Goal: Transaction & Acquisition: Purchase product/service

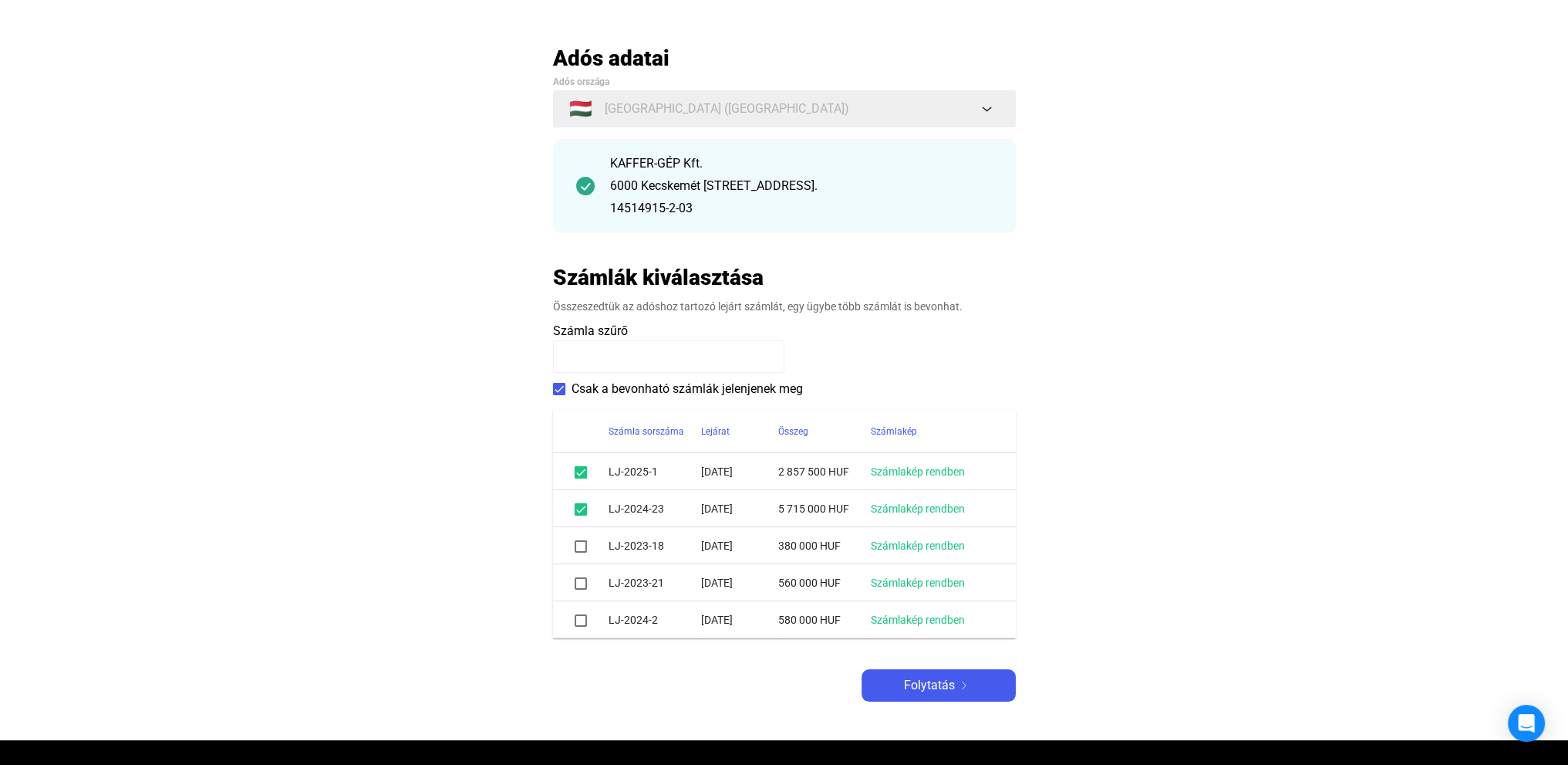
scroll to position [154, 0]
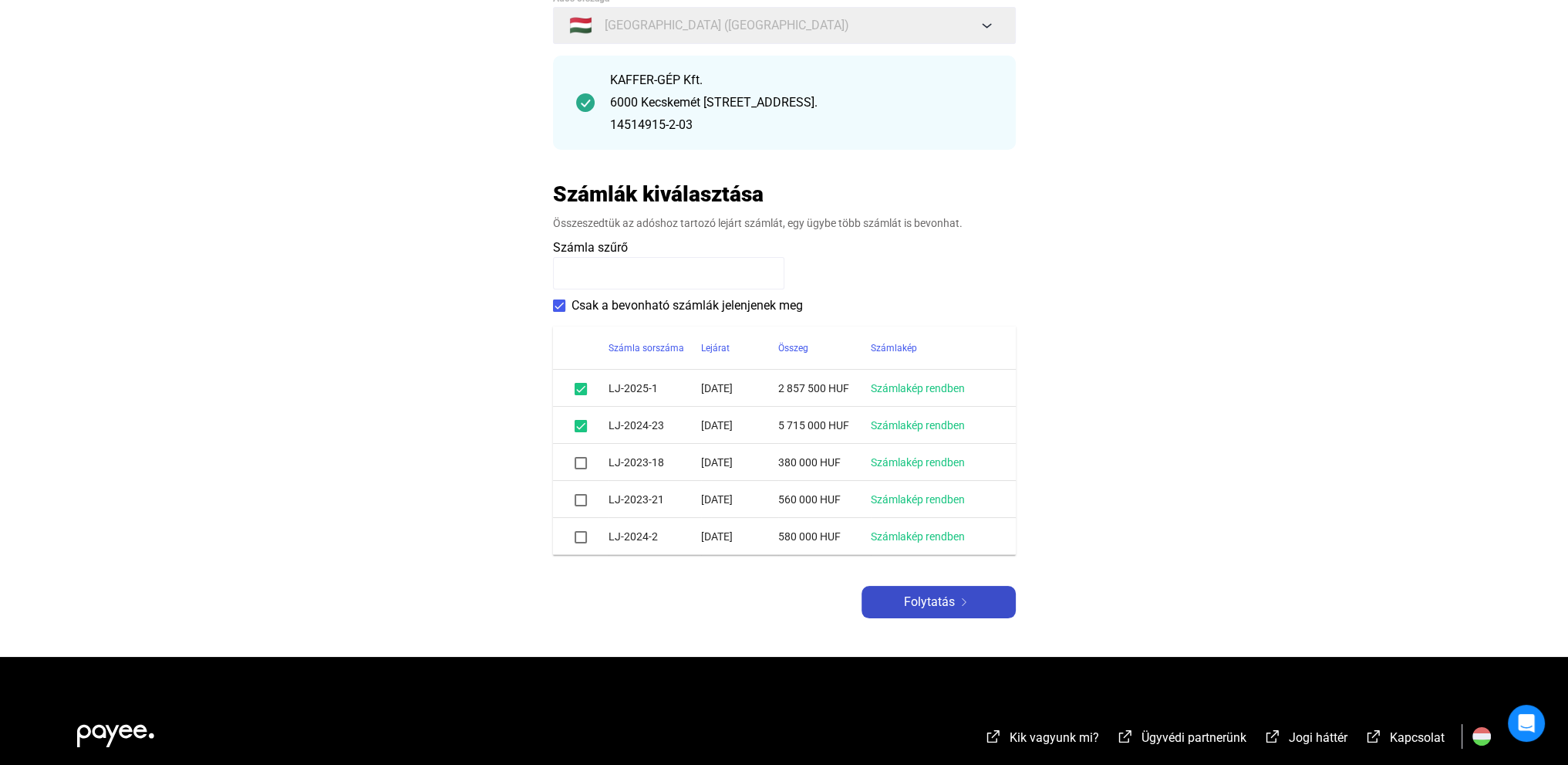
click at [941, 603] on span "Folytatás" at bounding box center [929, 601] width 51 height 19
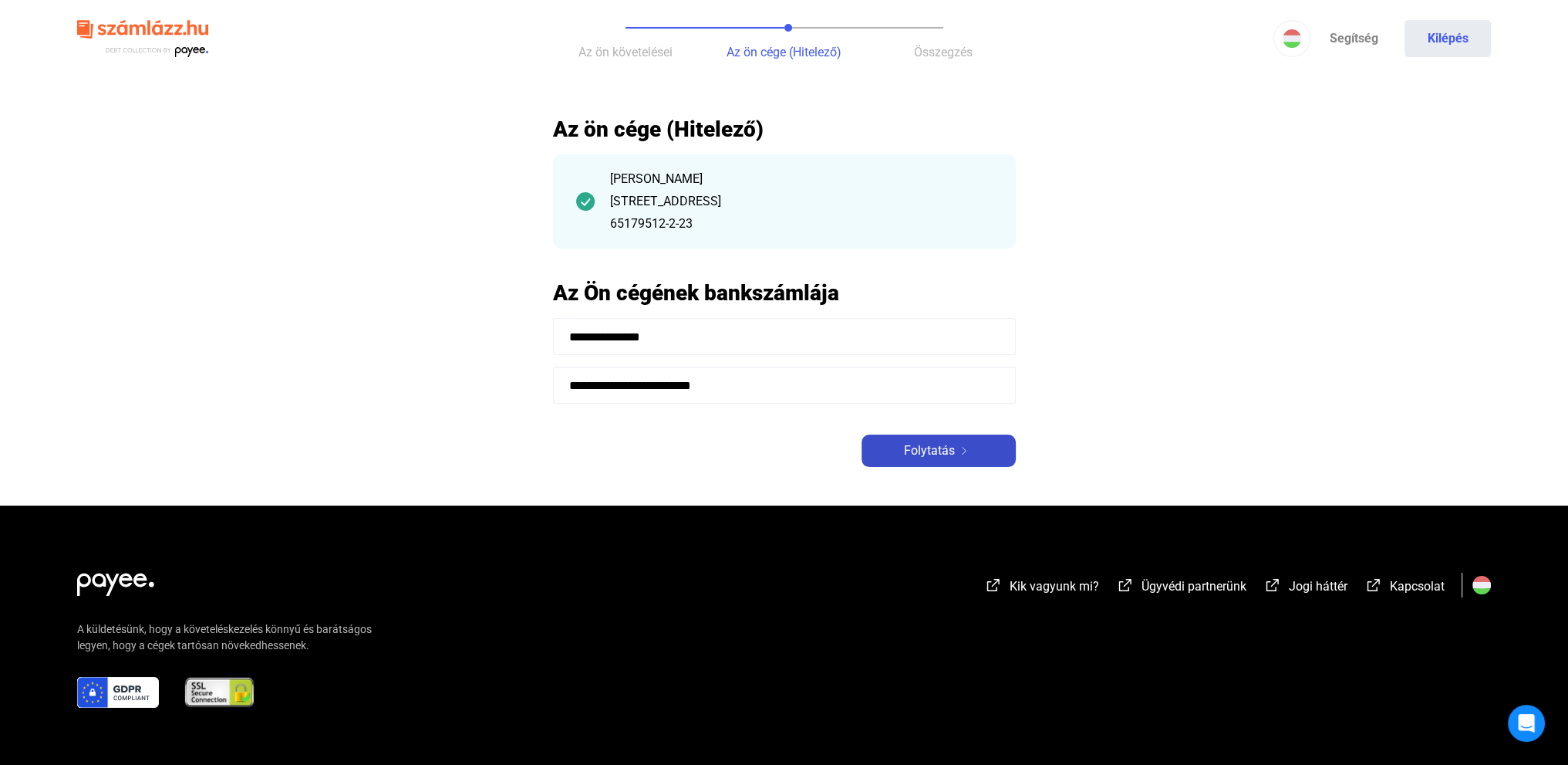
click at [944, 451] on span "Folytatás" at bounding box center [929, 451] width 51 height 19
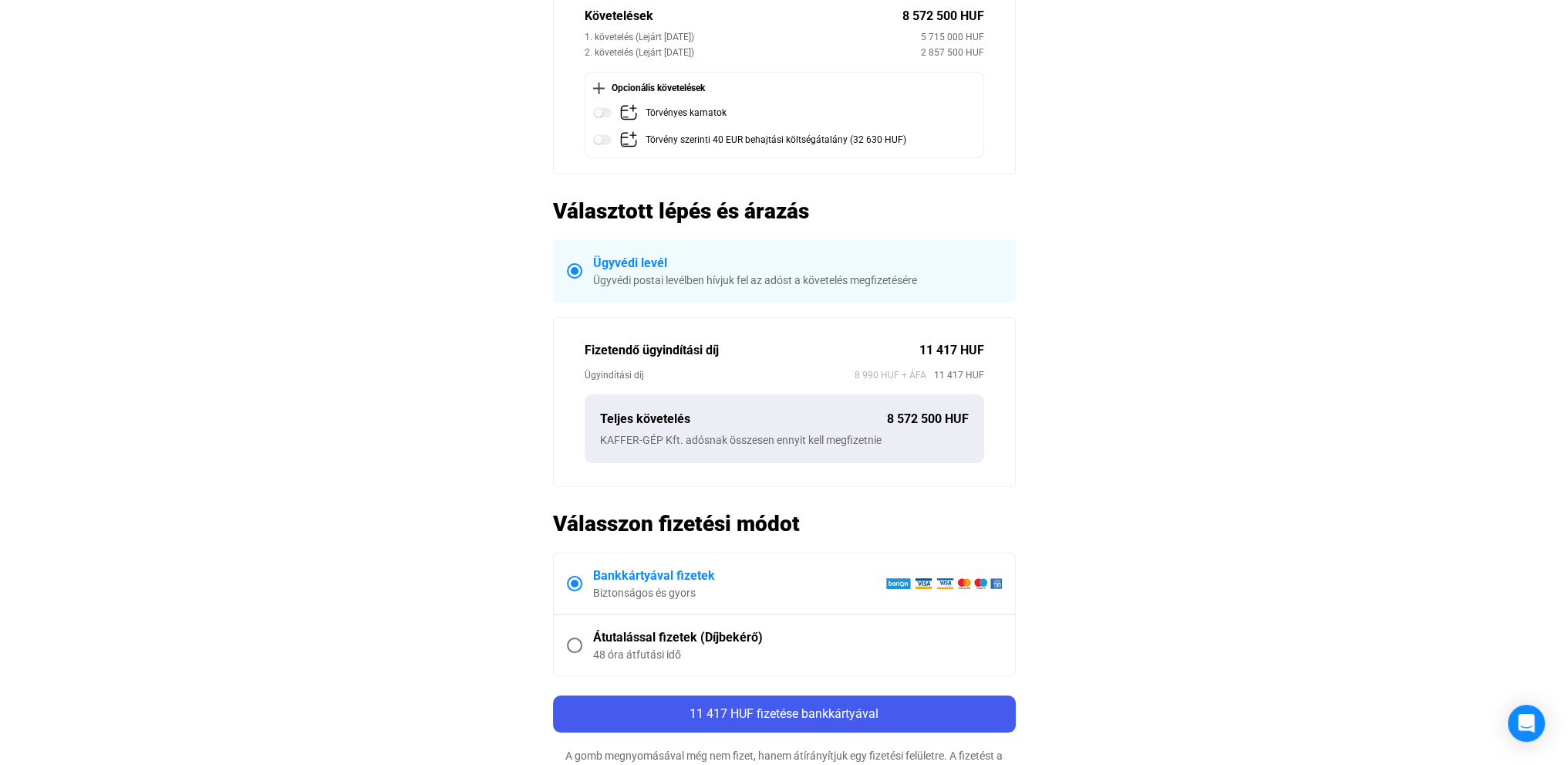
scroll to position [309, 0]
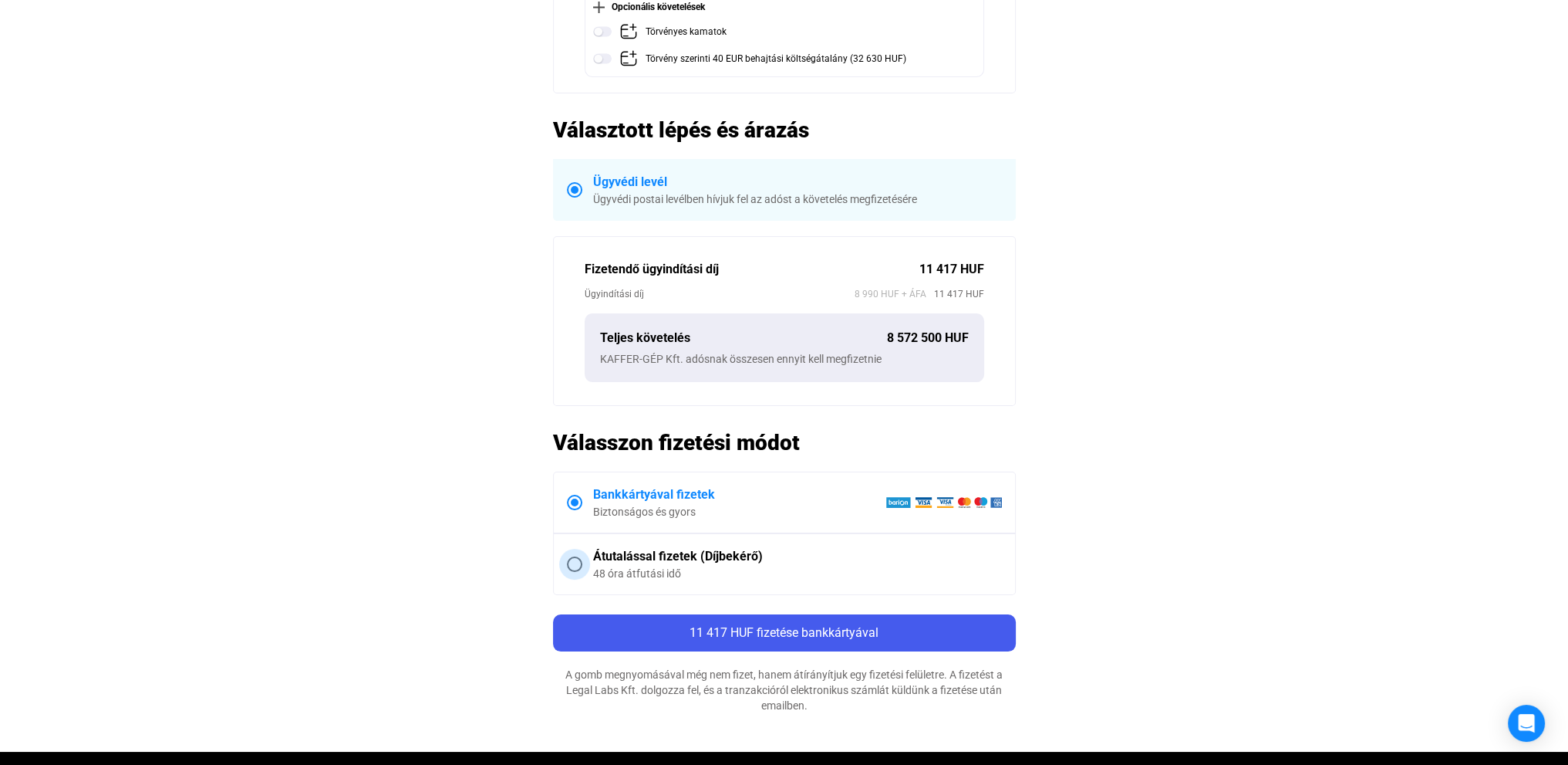
click at [584, 558] on span "Átutalással fizetek (Díjbekérő) 48 óra átfutási idő" at bounding box center [792, 564] width 420 height 34
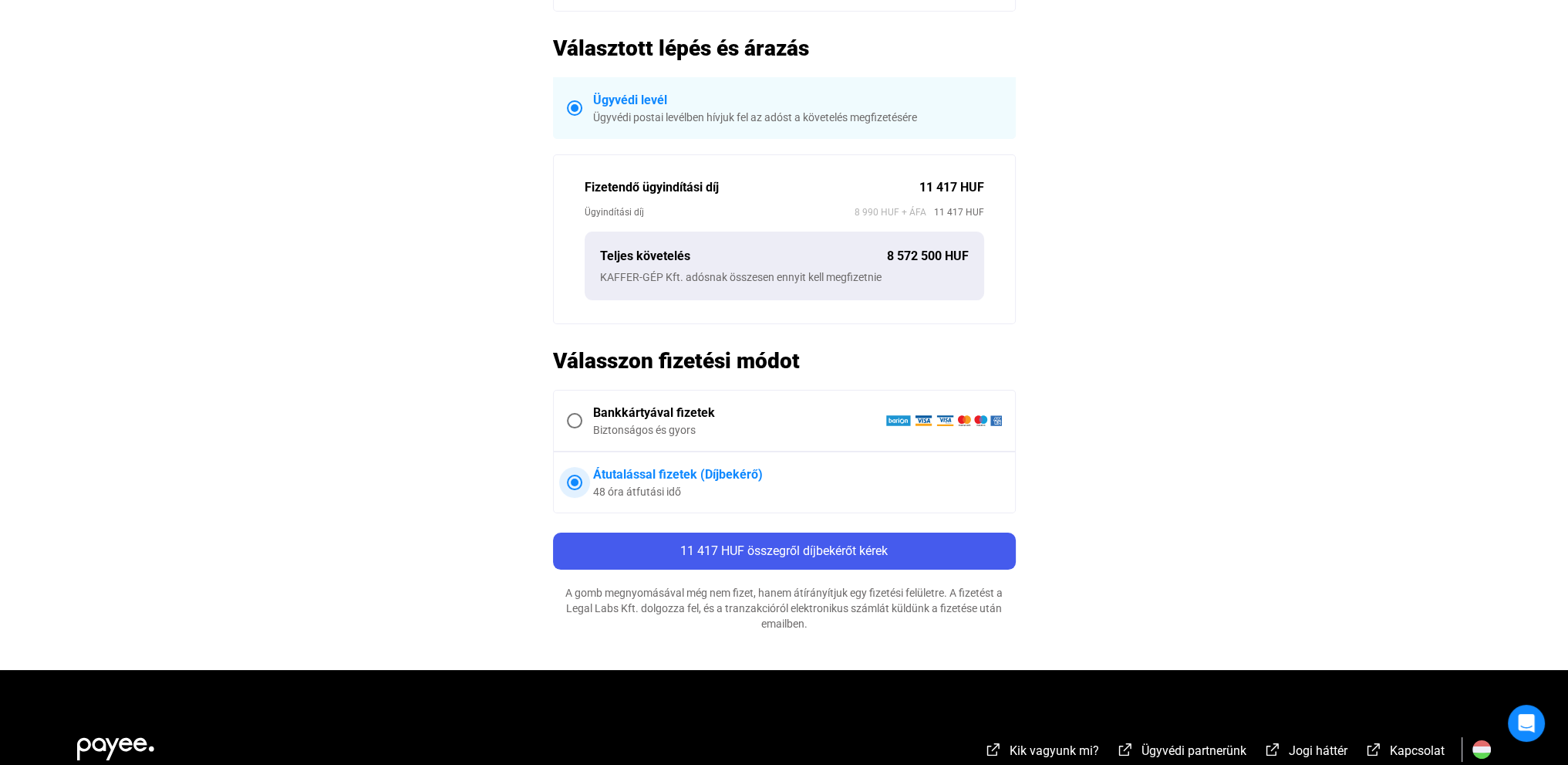
scroll to position [463, 0]
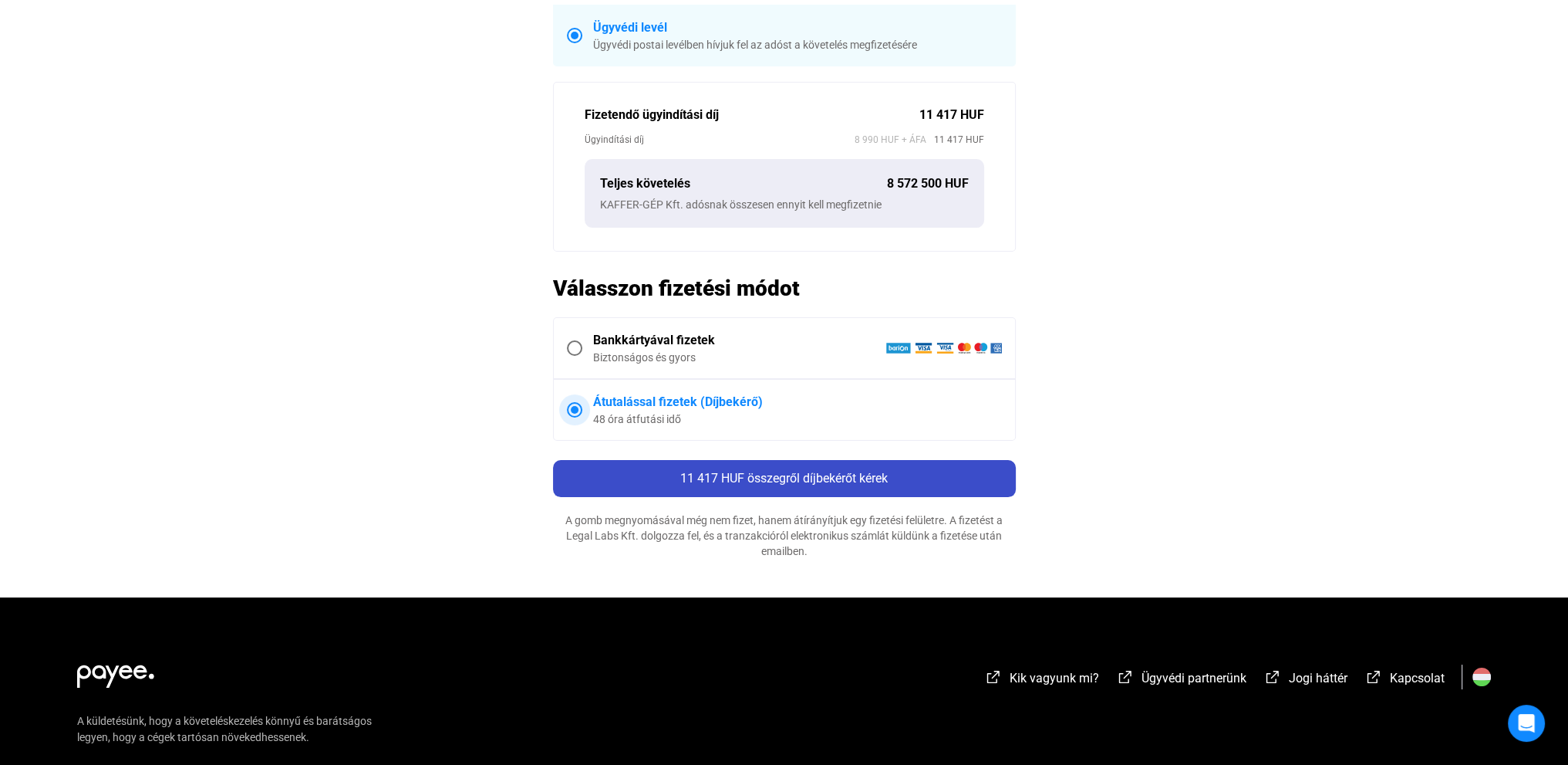
click at [813, 471] on span "11 417 HUF összegről díjbekérőt kérek" at bounding box center [784, 478] width 207 height 15
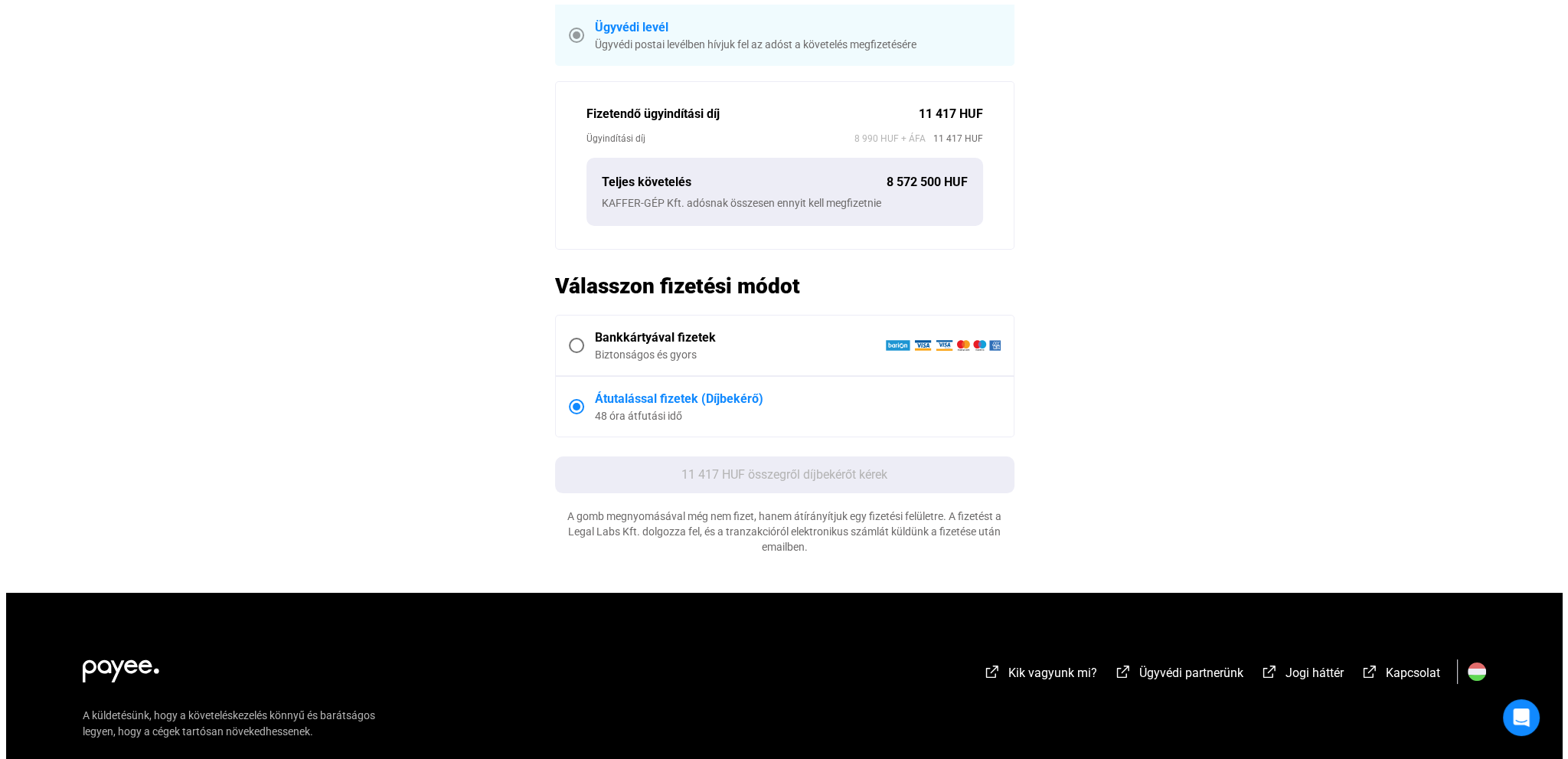
scroll to position [0, 0]
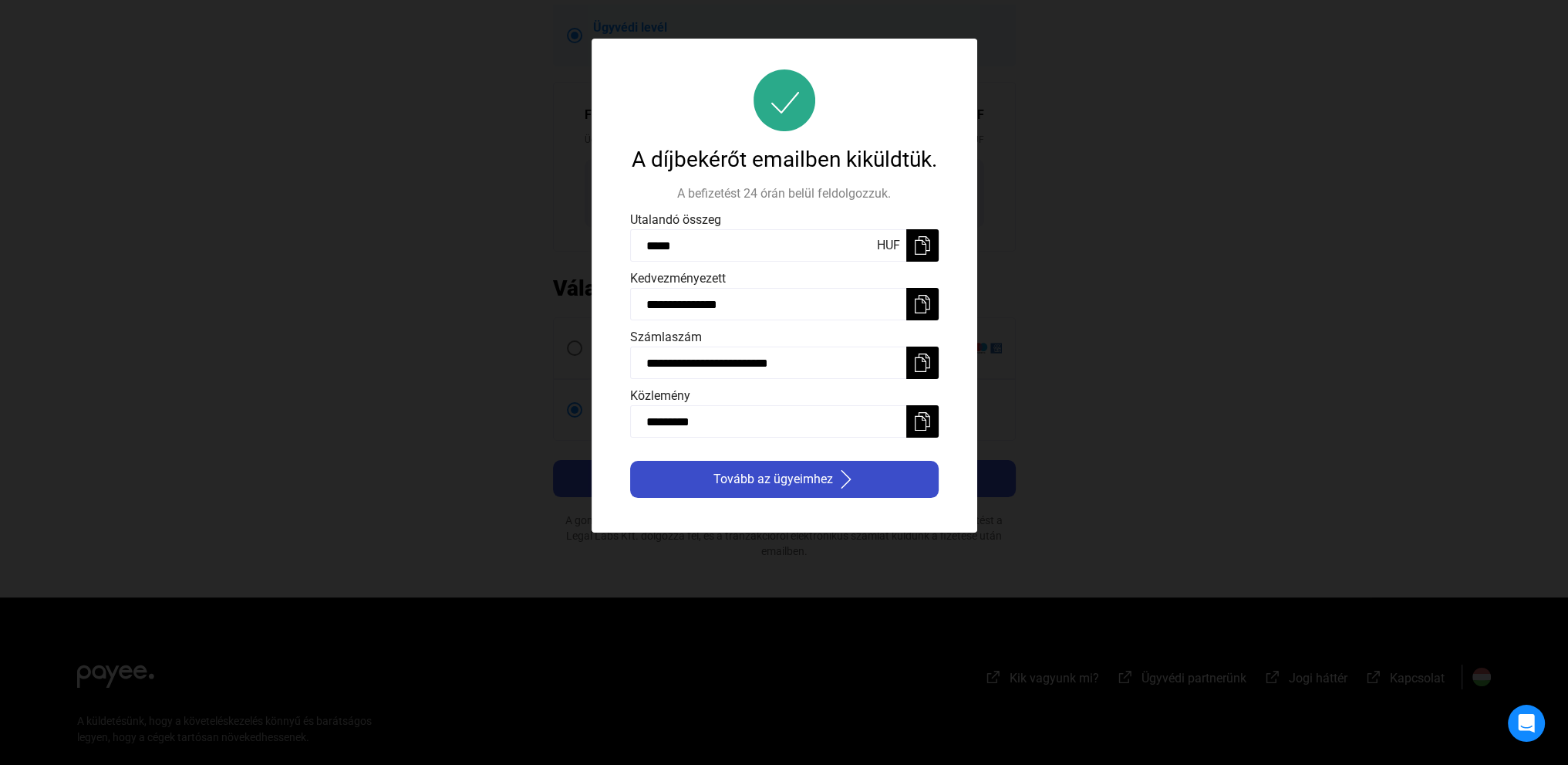
click at [812, 481] on span "Tovább az ügyeimhez" at bounding box center [773, 479] width 120 height 19
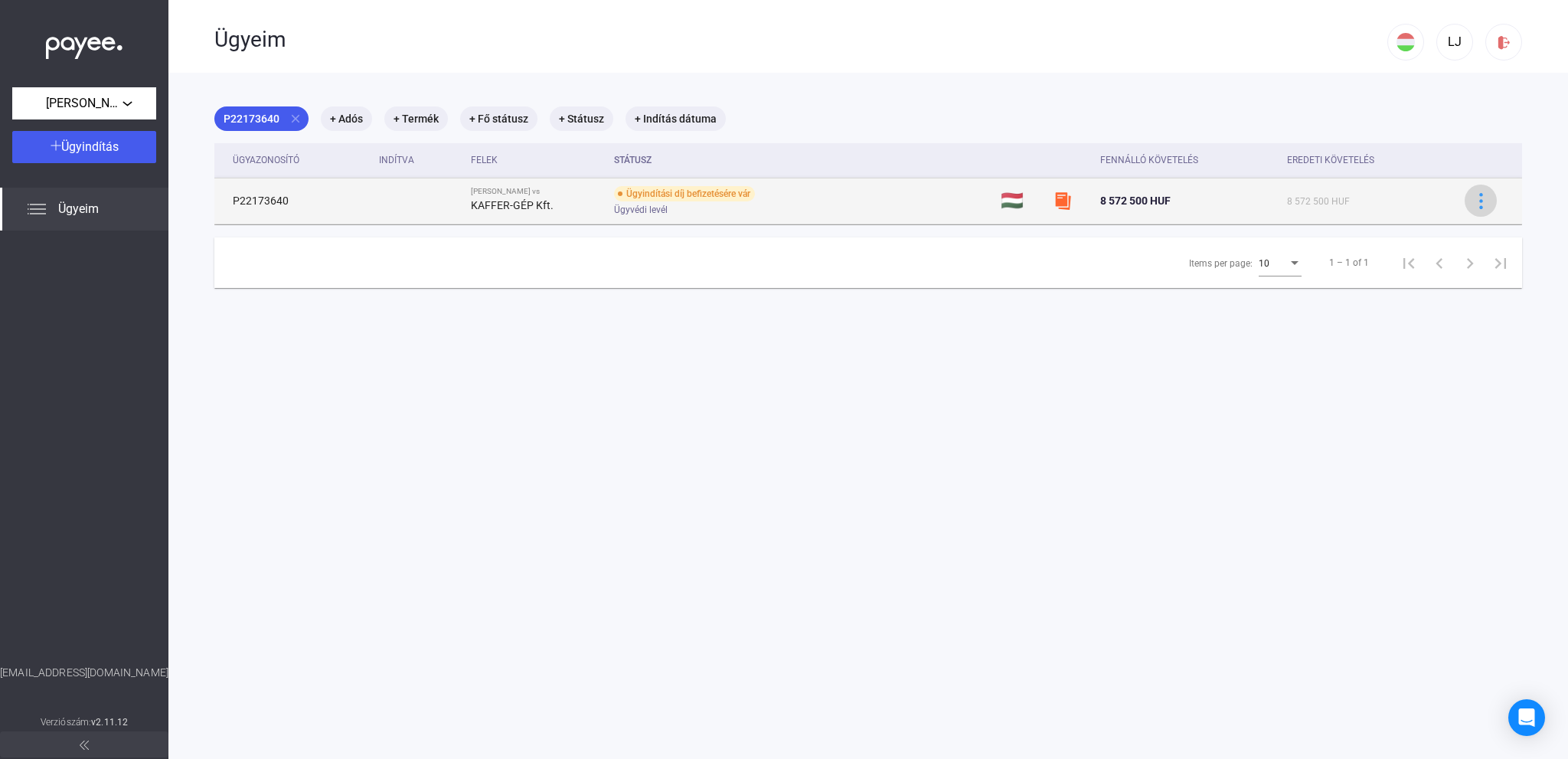
click at [1473, 206] on img at bounding box center [1481, 201] width 16 height 16
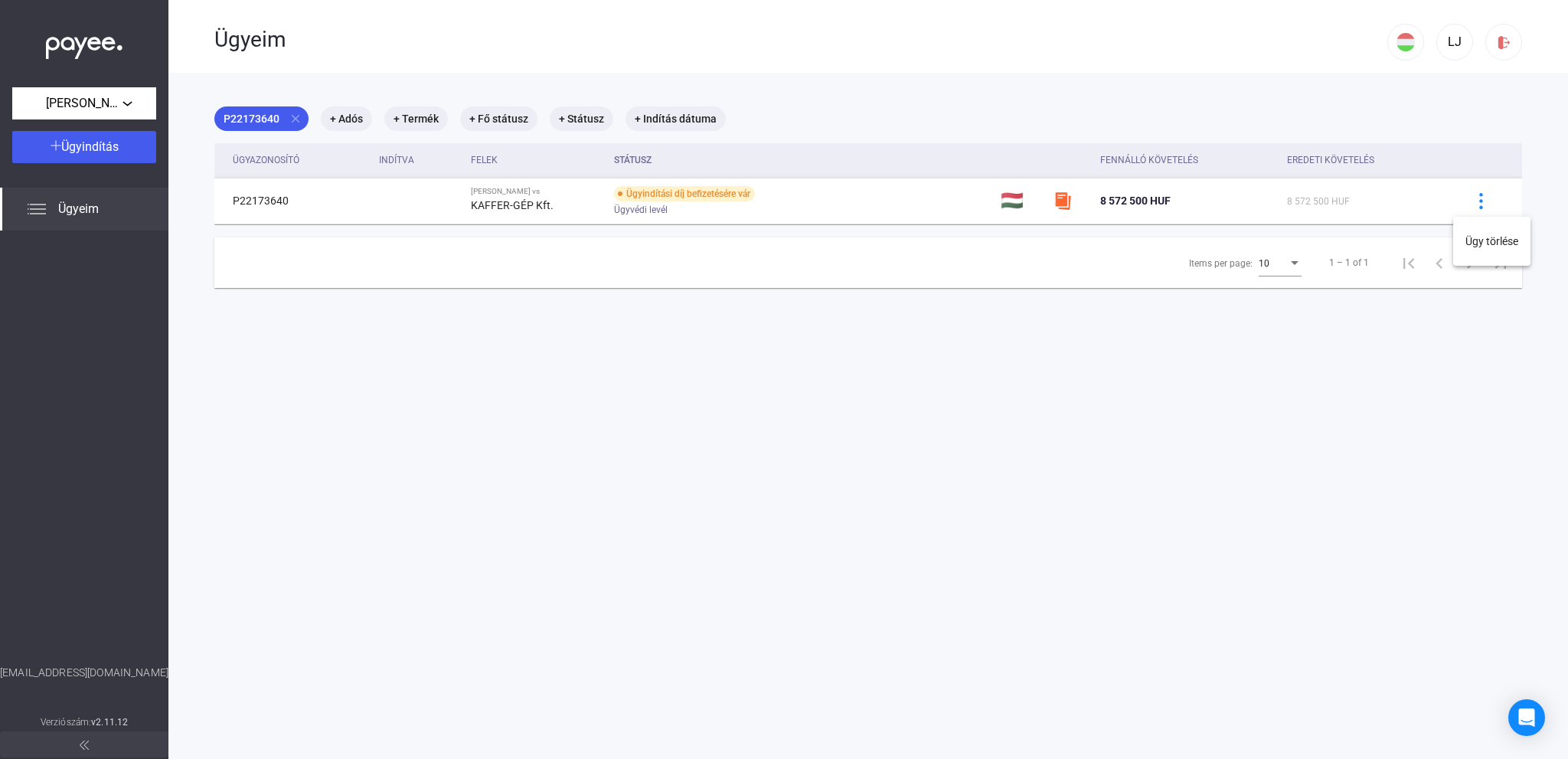
click at [497, 202] on div at bounding box center [784, 380] width 1568 height 759
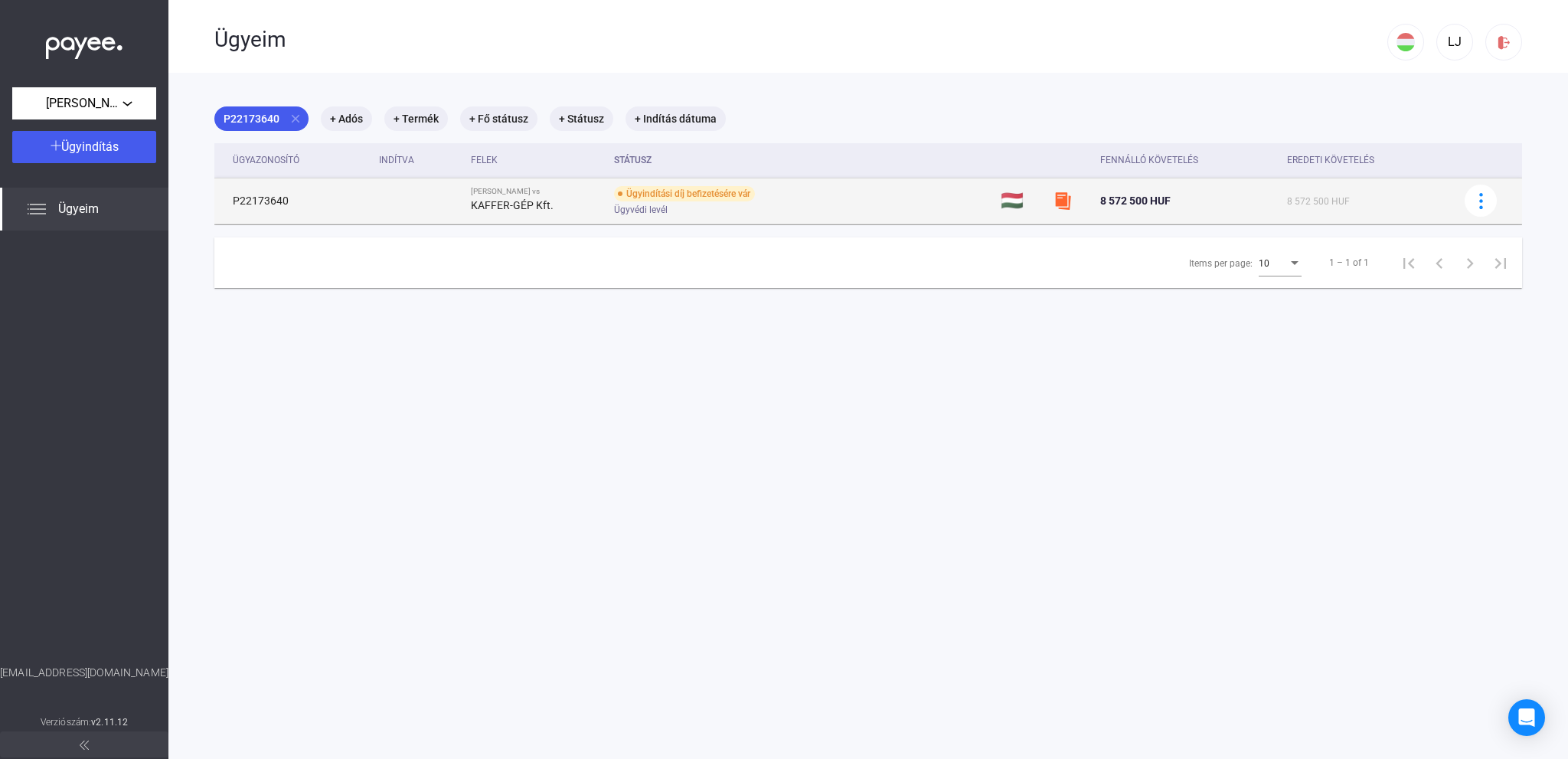
click at [275, 193] on td "P22173640" at bounding box center [293, 200] width 158 height 46
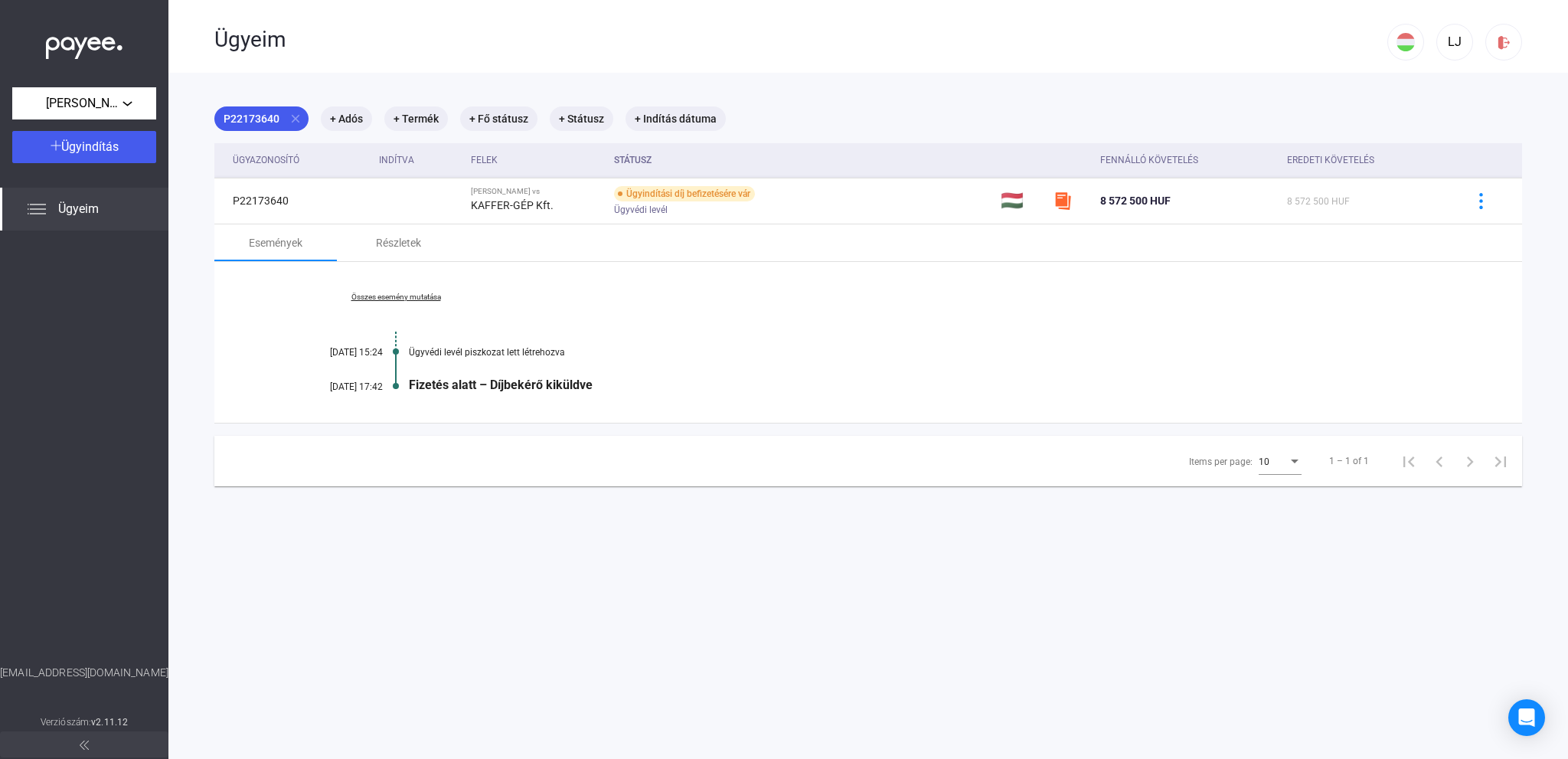
click at [459, 348] on div "Ügyvédi levél piszkozat lett létrehozva" at bounding box center [926, 351] width 1036 height 10
click at [346, 125] on mat-chip "+ Adós" at bounding box center [347, 118] width 51 height 24
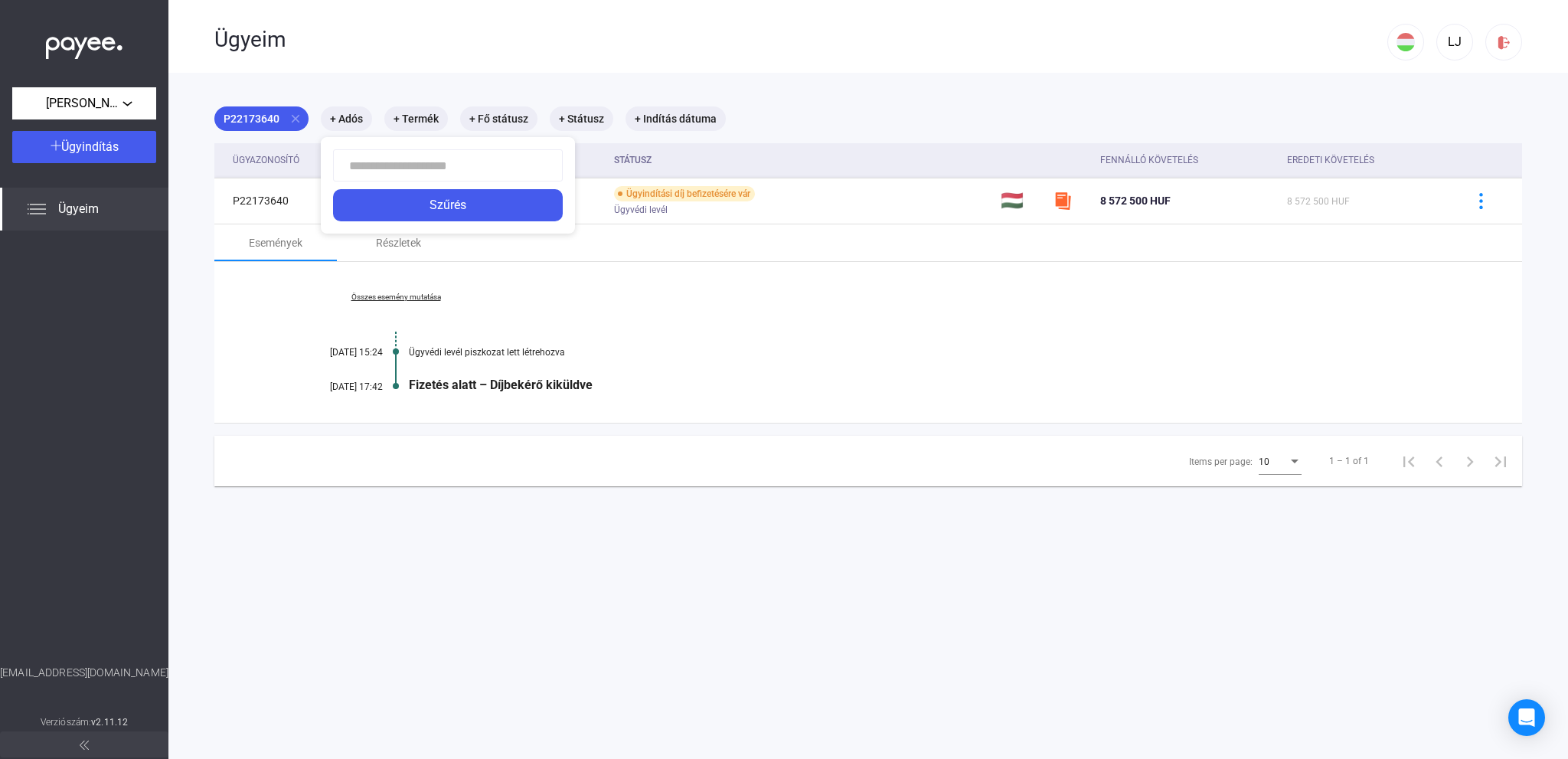
click at [412, 117] on div at bounding box center [784, 380] width 1568 height 759
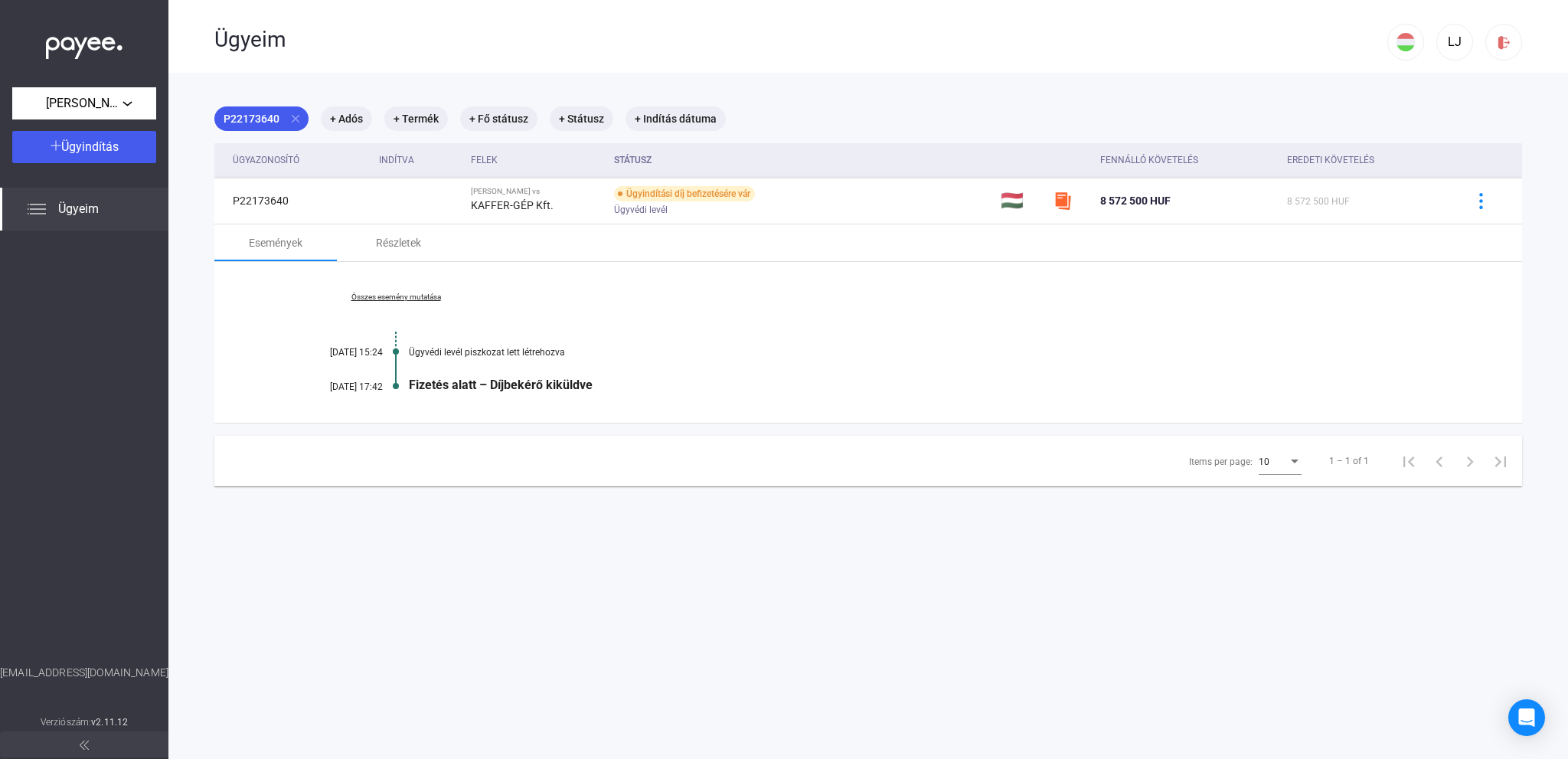
click at [88, 208] on span "Ügyeim" at bounding box center [78, 209] width 40 height 18
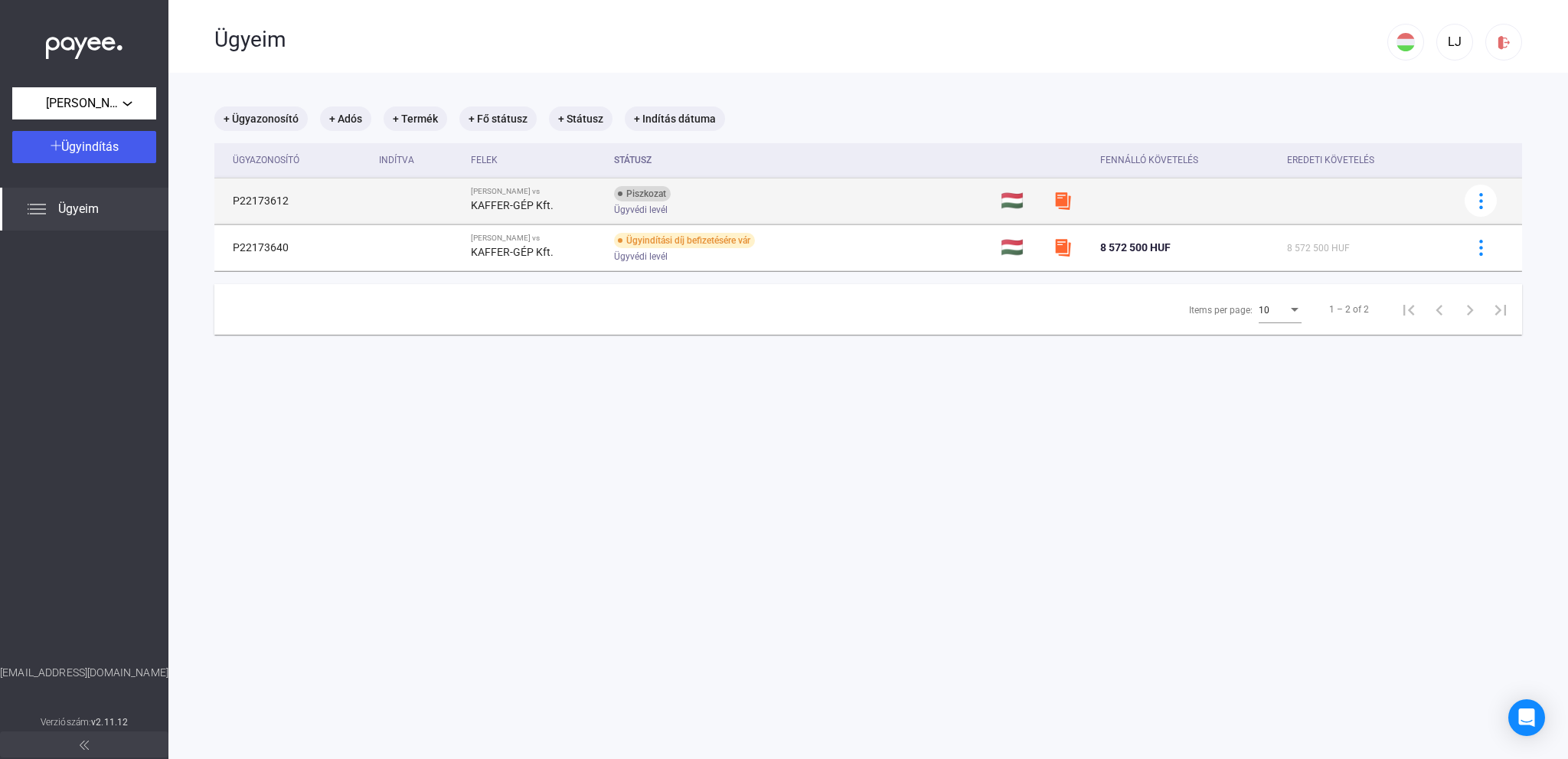
click at [631, 193] on div "Piszkozat" at bounding box center [642, 193] width 56 height 15
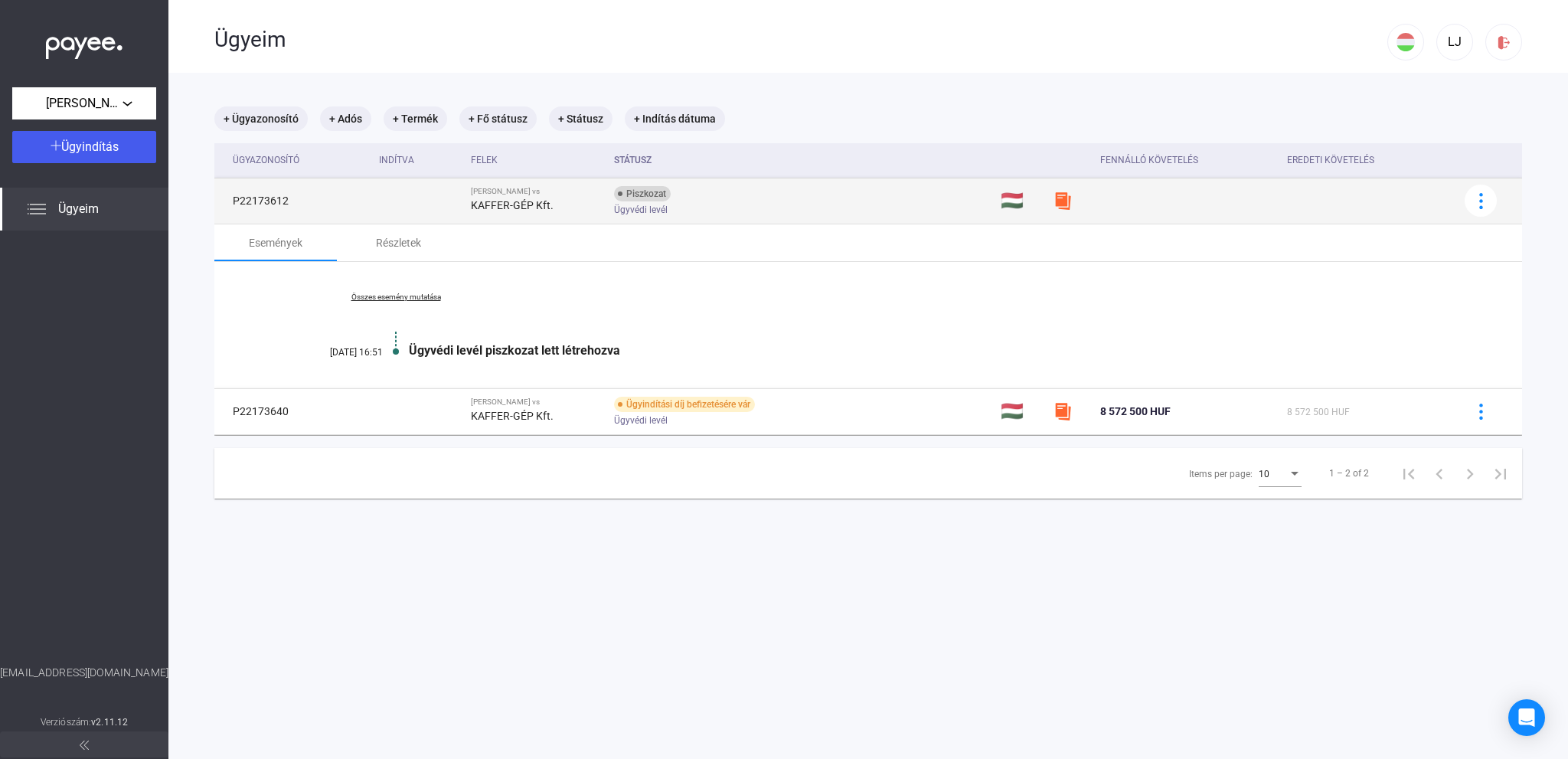
click at [1053, 198] on img at bounding box center [1062, 200] width 18 height 18
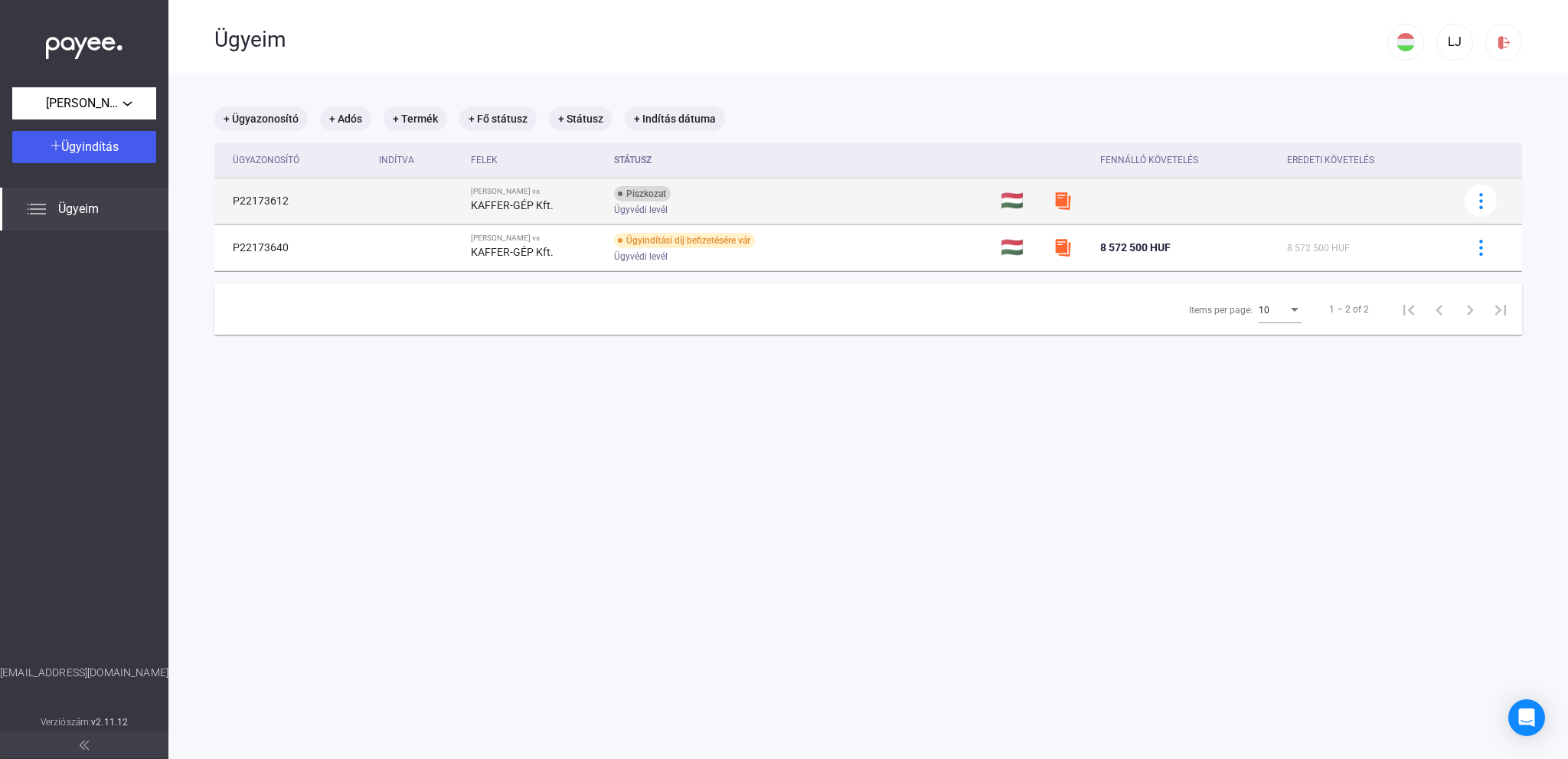
click at [1053, 198] on img at bounding box center [1062, 200] width 18 height 18
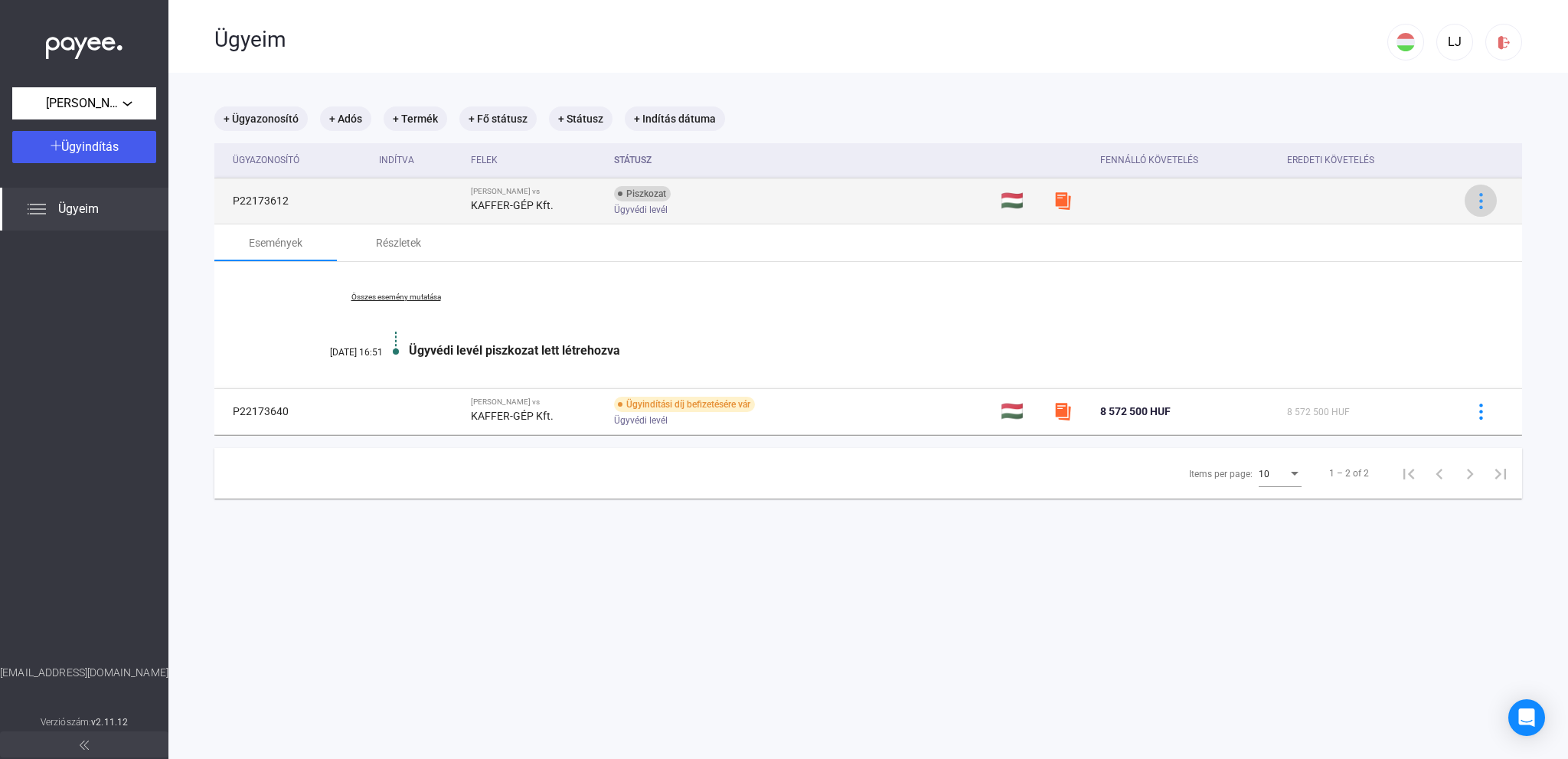
click at [1473, 199] on img at bounding box center [1481, 201] width 16 height 16
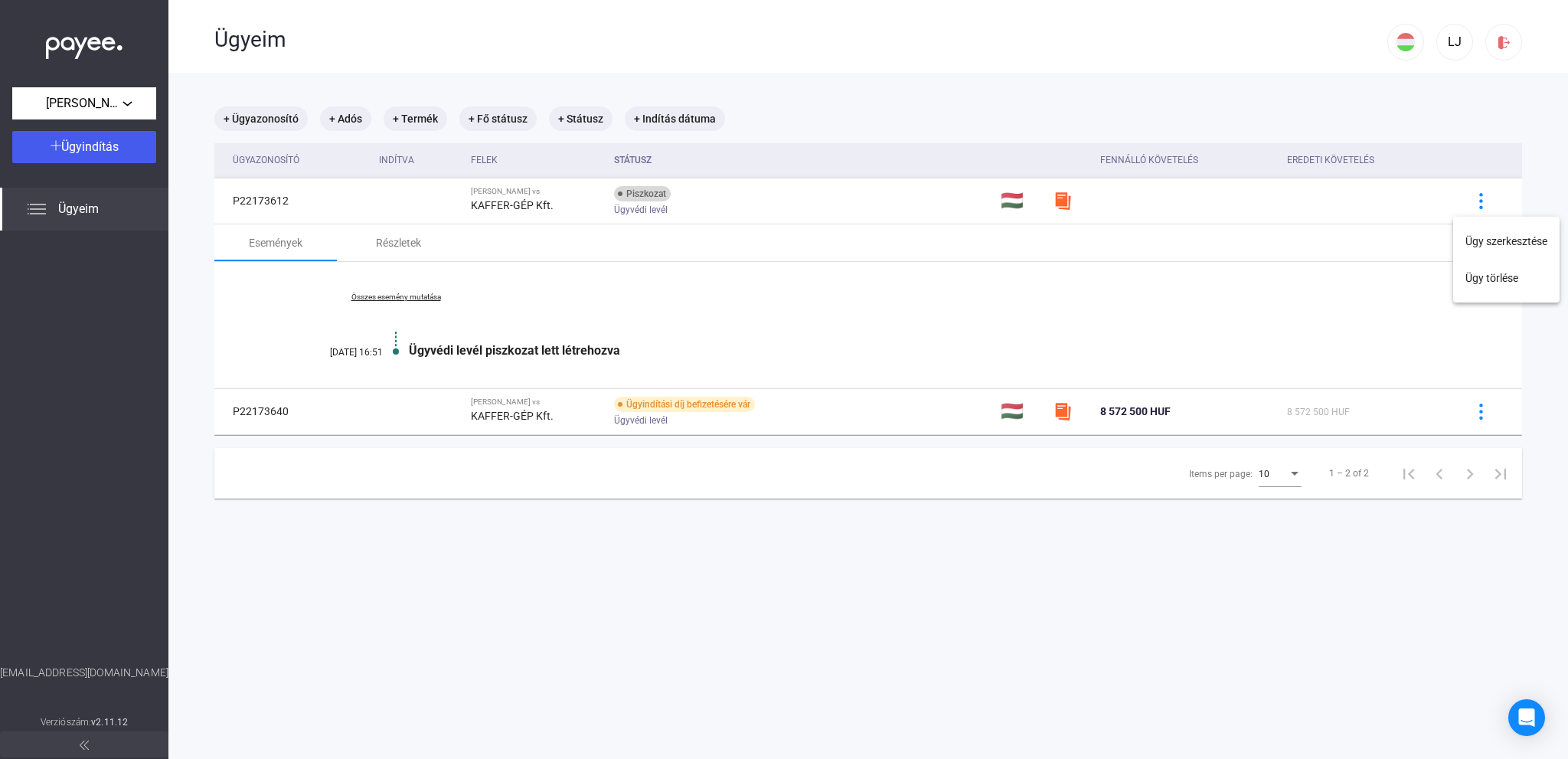
click at [700, 302] on div at bounding box center [784, 380] width 1568 height 759
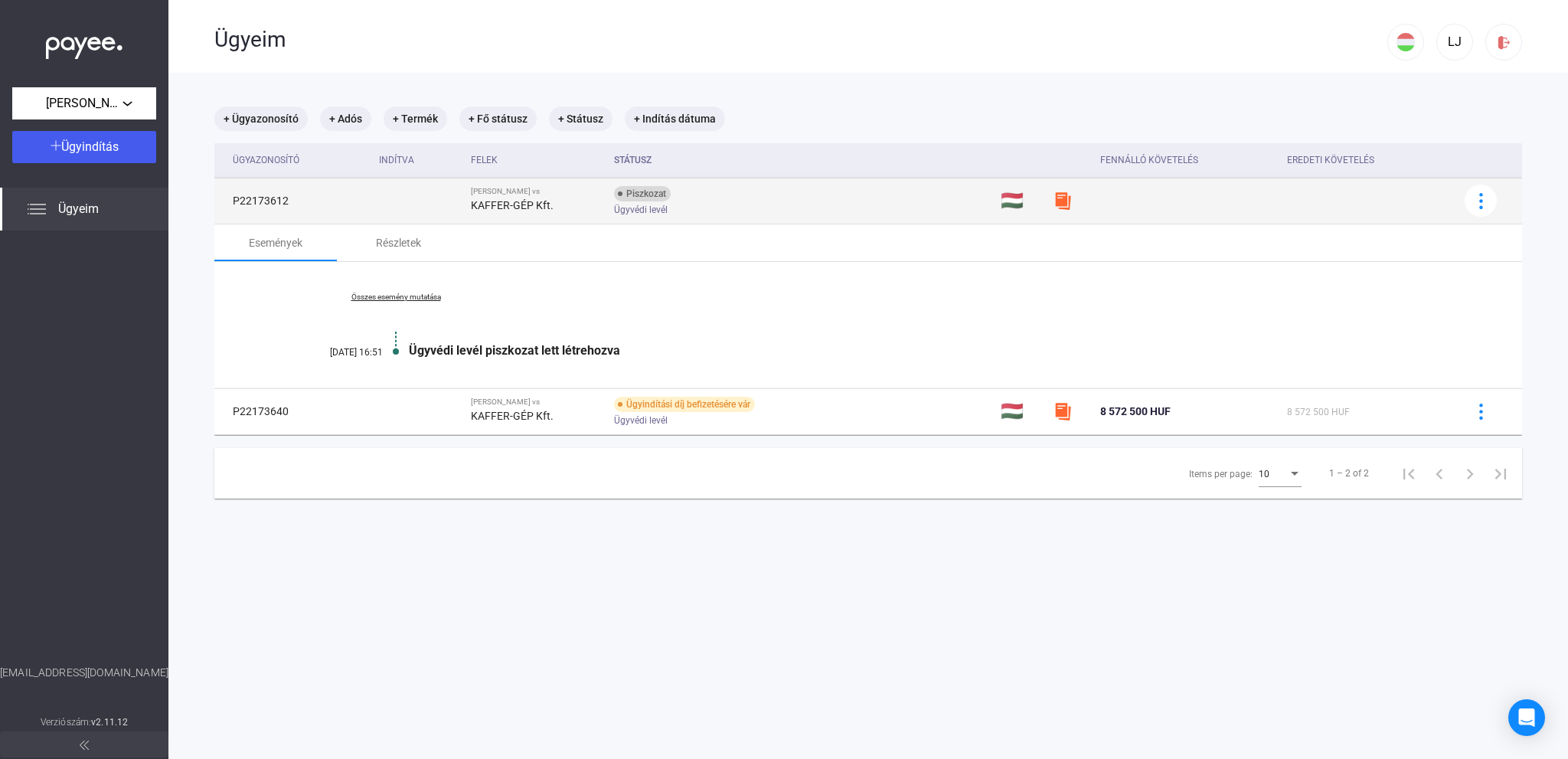
click at [498, 204] on strong "KAFFER-GÉP Kft." at bounding box center [512, 205] width 83 height 12
